Goal: Task Accomplishment & Management: Manage account settings

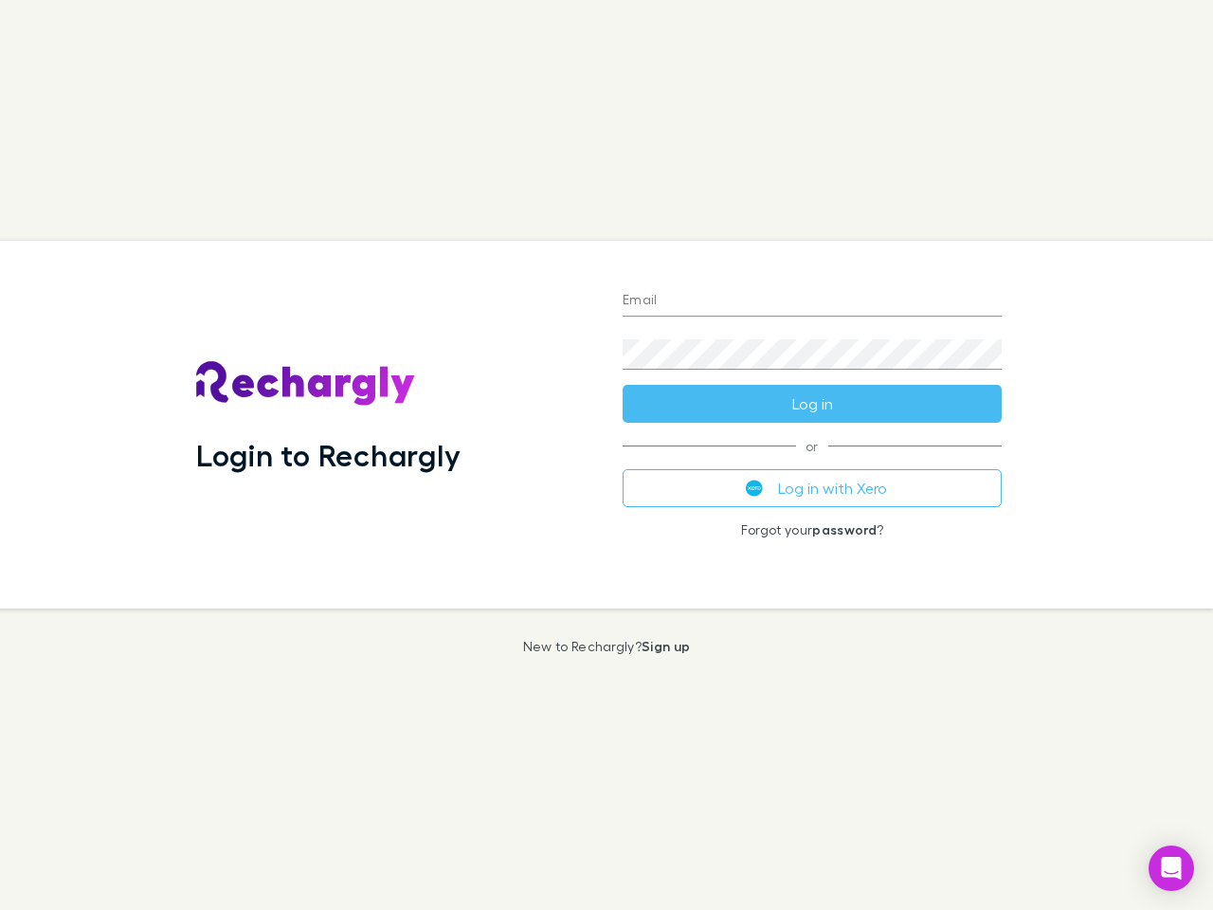
click at [606, 455] on div "Login to Rechargly" at bounding box center [394, 425] width 426 height 368
click at [812, 301] on input "Email" at bounding box center [811, 301] width 379 height 30
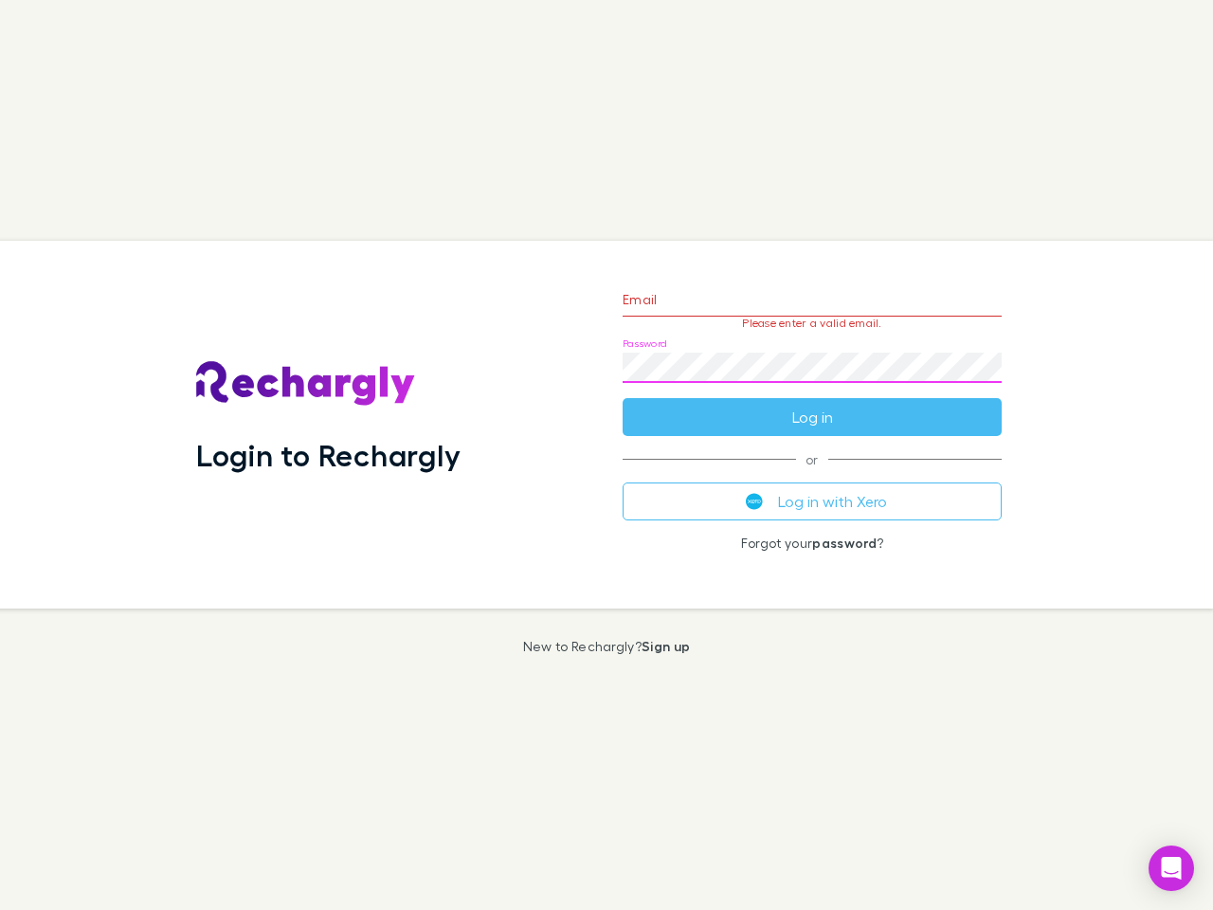
click at [812, 404] on form "Email Please enter a valid email. Password Log in" at bounding box center [811, 353] width 379 height 165
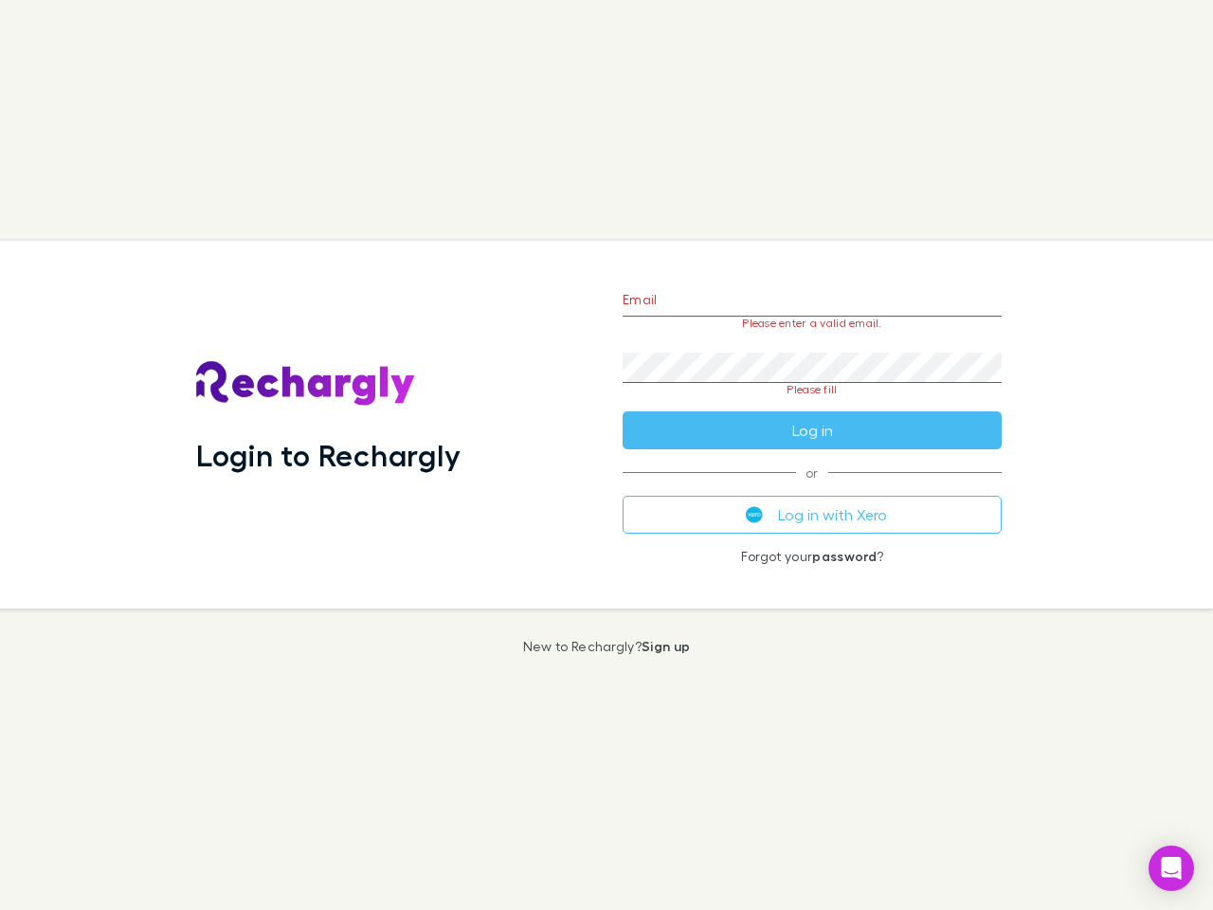
click at [812, 488] on div "Email Please enter a valid email. Password Please fill Log in or Log in with Xe…" at bounding box center [811, 425] width 409 height 368
click at [1171, 868] on icon "Open Intercom Messenger" at bounding box center [1172, 868] width 20 height 23
